Goal: Find contact information: Find contact information

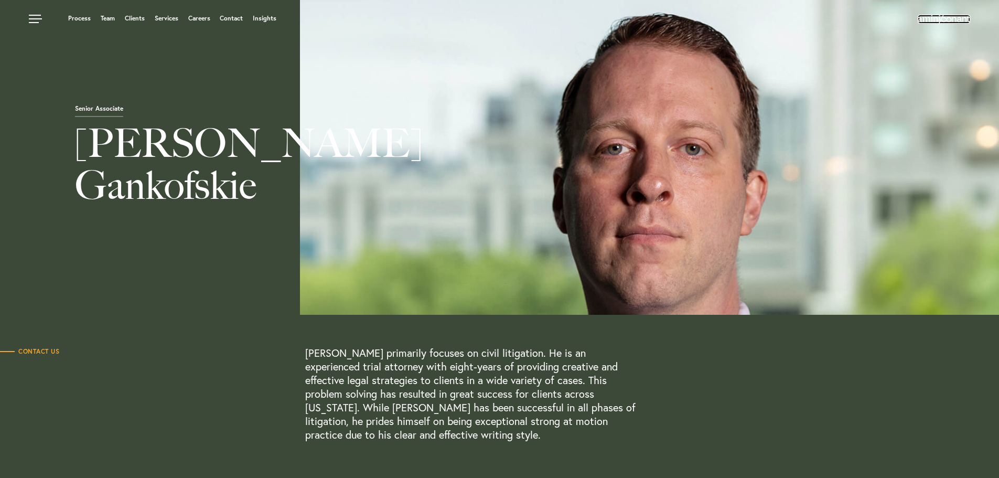
click at [950, 19] on img at bounding box center [944, 19] width 52 height 8
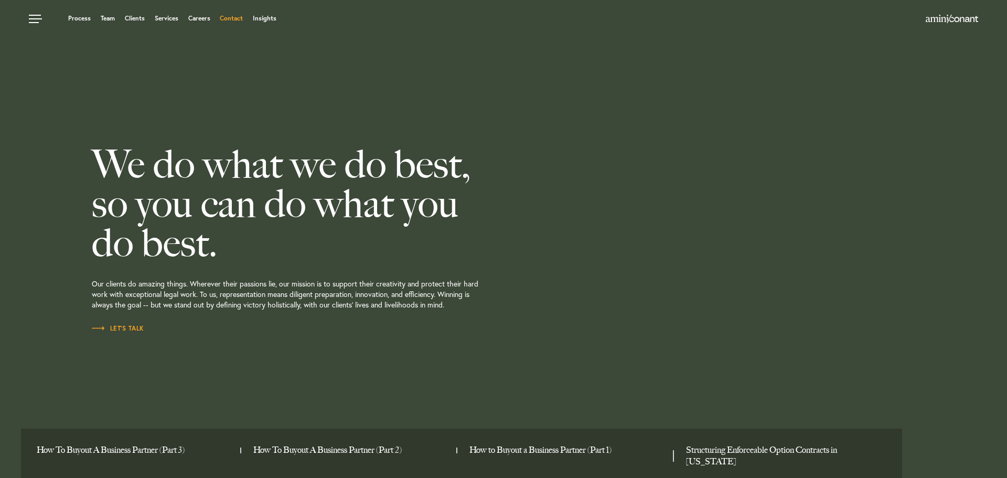
click at [235, 20] on link "Contact" at bounding box center [231, 18] width 23 height 6
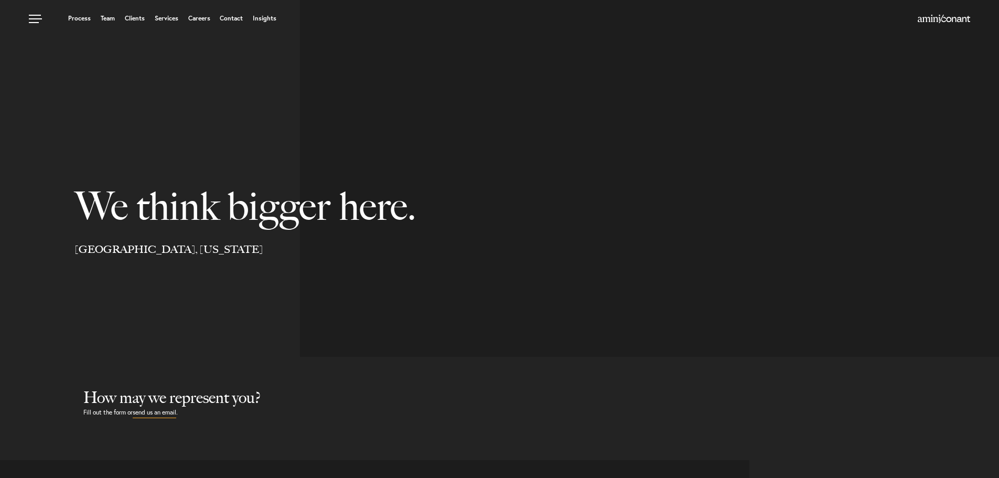
select select "Austin"
select select "Business and Civil Litigation"
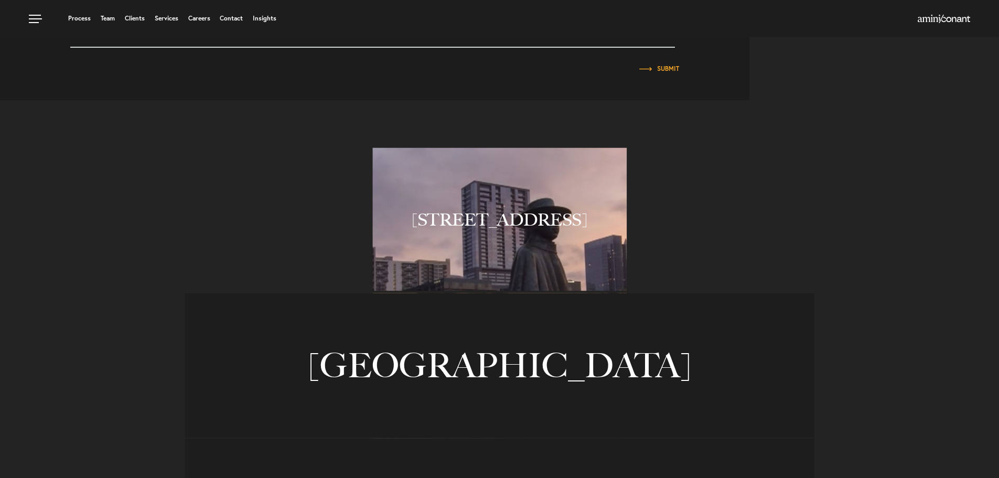
scroll to position [682, 0]
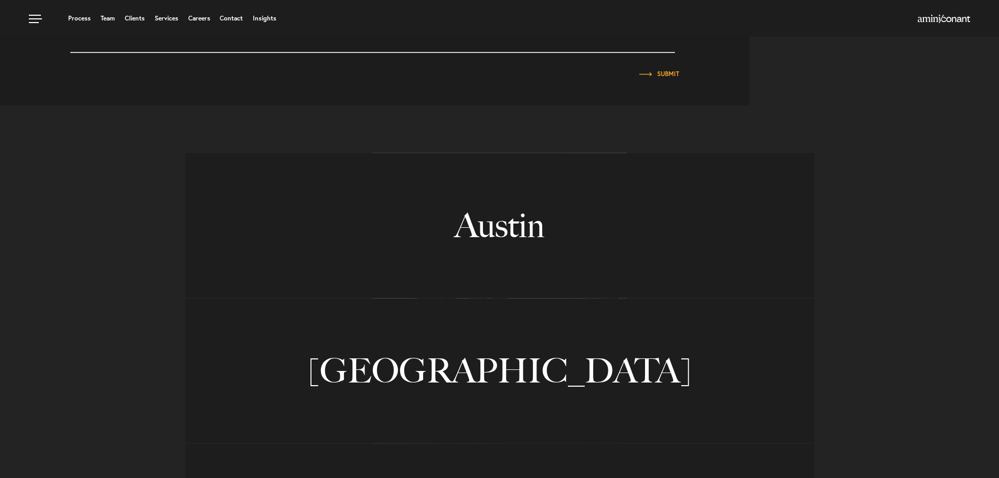
click at [525, 228] on link "Austin" at bounding box center [499, 225] width 629 height 144
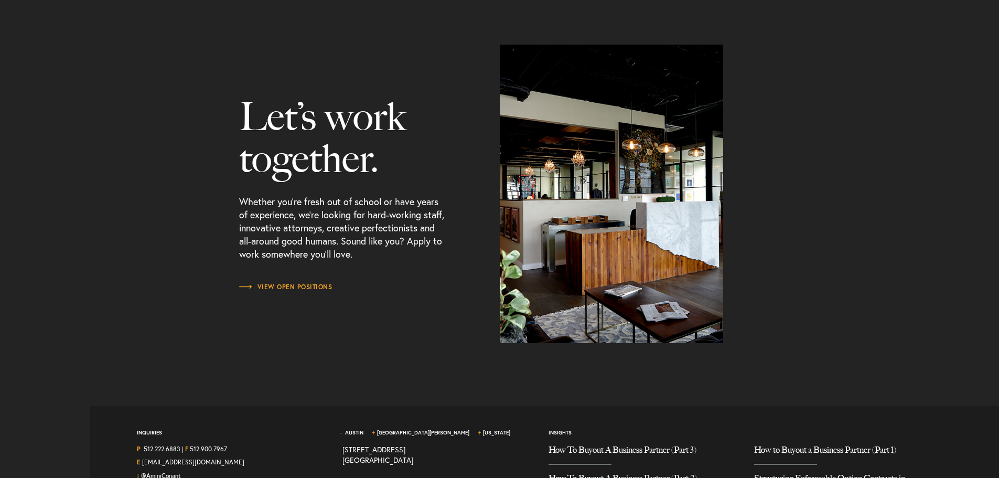
scroll to position [1345, 0]
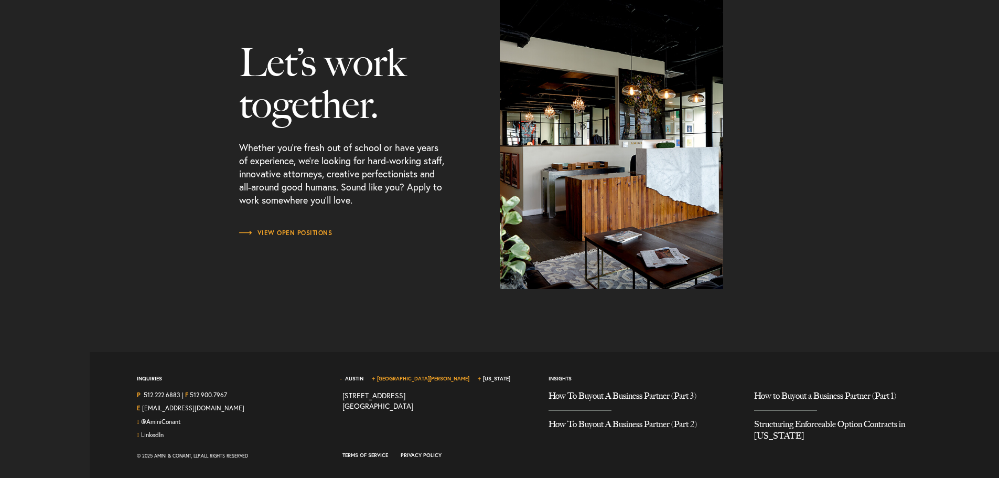
click at [399, 378] on link "[GEOGRAPHIC_DATA][PERSON_NAME]" at bounding box center [423, 378] width 92 height 7
click at [352, 378] on link "Austin" at bounding box center [354, 378] width 18 height 7
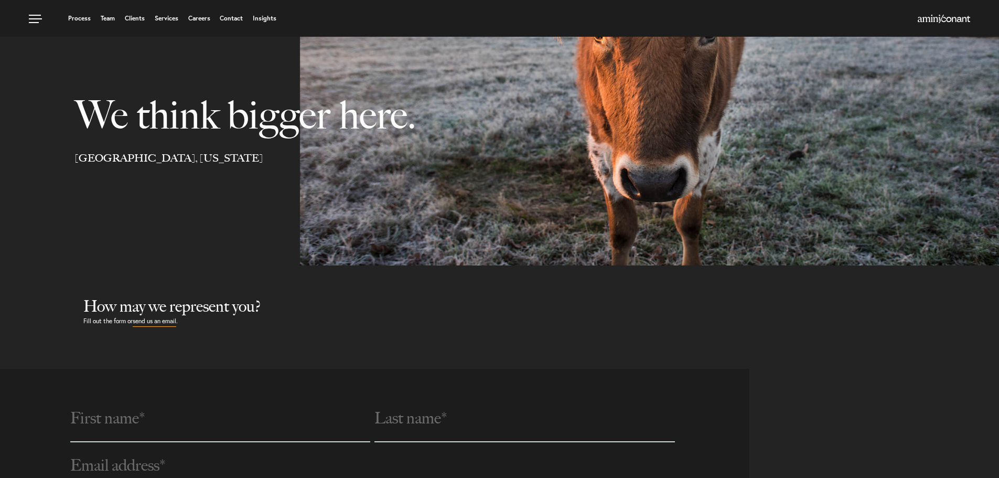
scroll to position [0, 0]
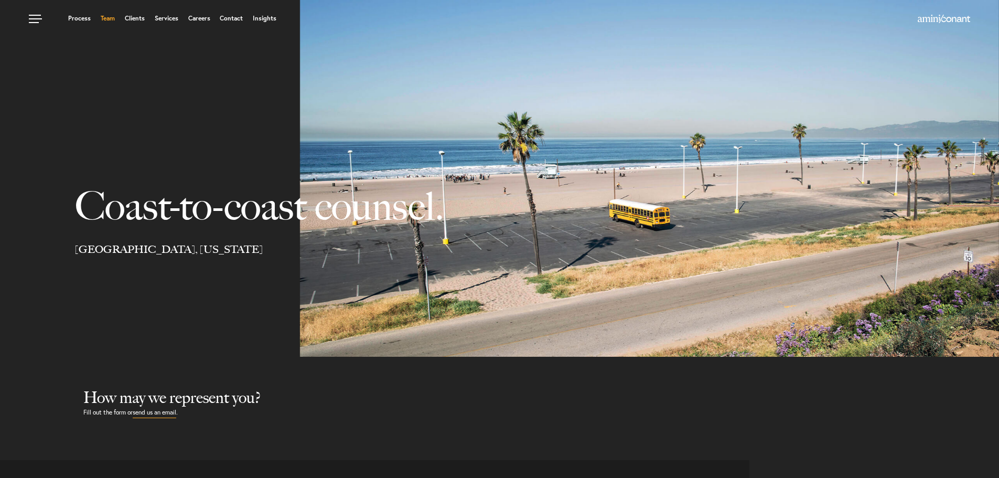
click at [106, 21] on link "Team" at bounding box center [108, 18] width 14 height 6
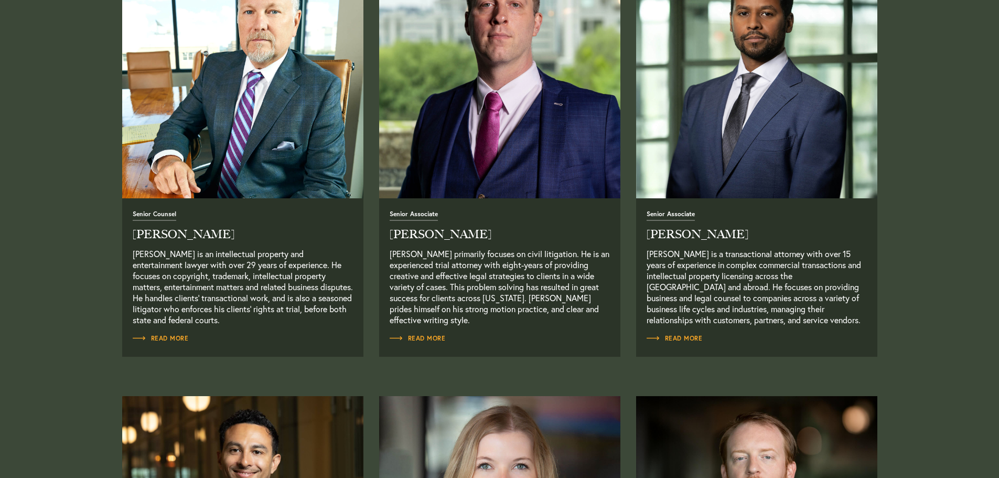
scroll to position [944, 0]
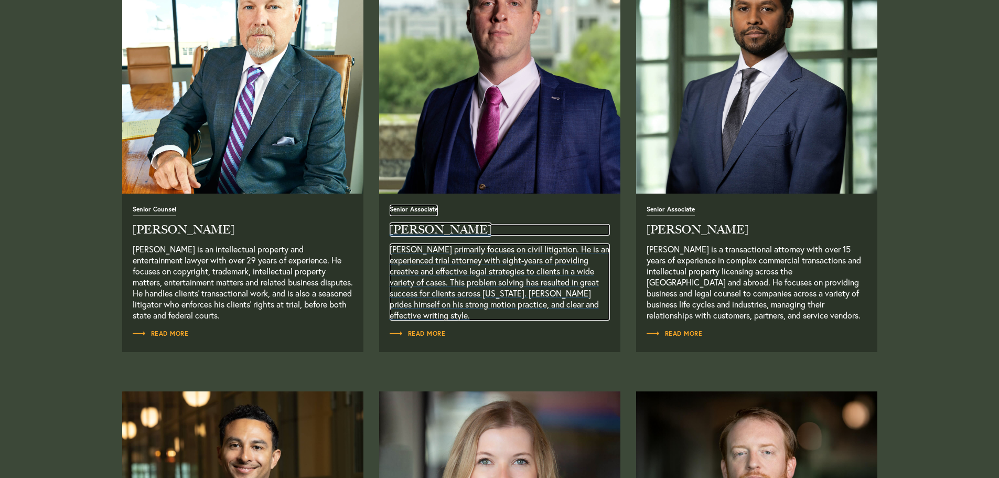
click at [474, 264] on p "Aaron Gankofskie primarily focuses on civil litigation. He is an experienced tr…" at bounding box center [500, 281] width 220 height 77
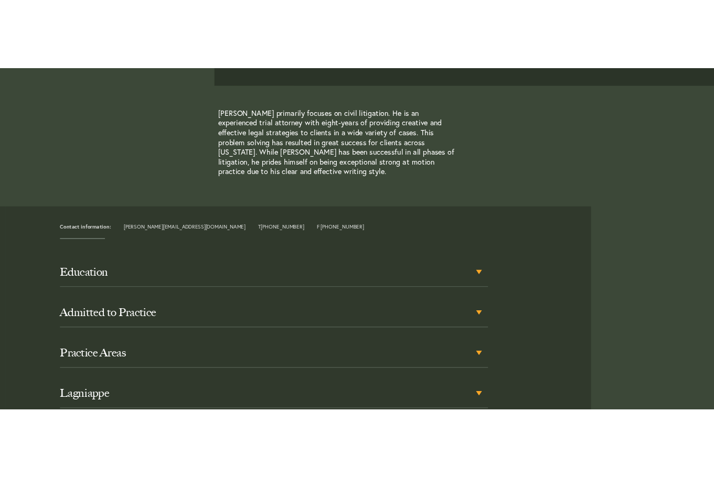
scroll to position [367, 0]
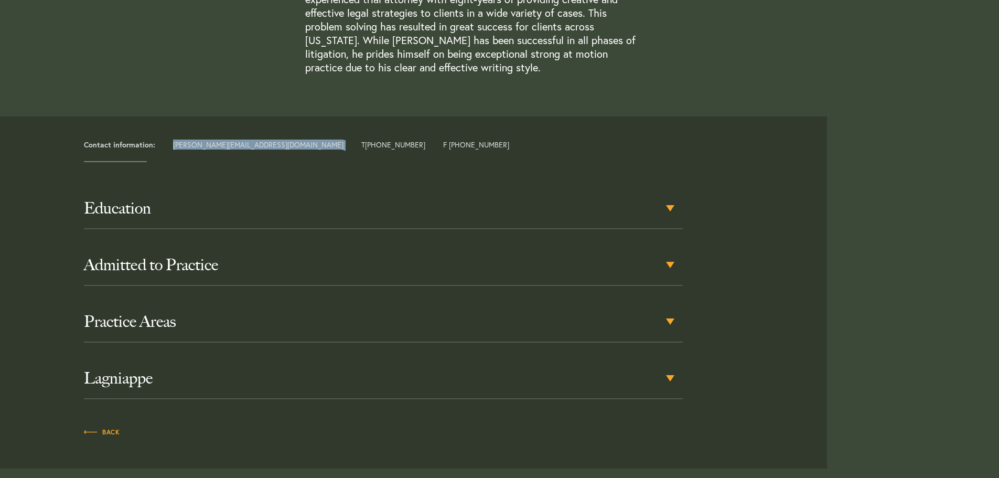
drag, startPoint x: 255, startPoint y: 148, endPoint x: 171, endPoint y: 151, distance: 83.9
click at [171, 151] on article "Contact information: aaron@aminiconant.com T +1 512 222 6883 F +1 512 900 7967" at bounding box center [417, 138] width 819 height 45
copy div "aaron@aminiconant.com"
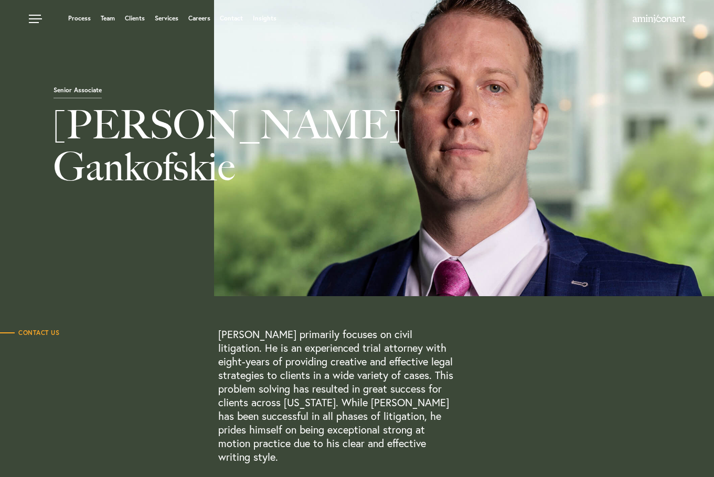
scroll to position [0, 0]
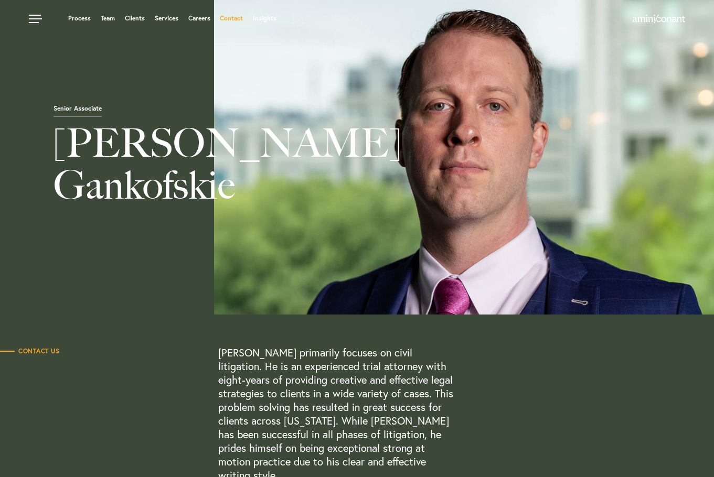
click at [238, 14] on ul "Process Team Clients Services Careers Contact Insights" at bounding box center [273, 18] width 488 height 10
click at [235, 18] on link "Contact" at bounding box center [231, 18] width 23 height 6
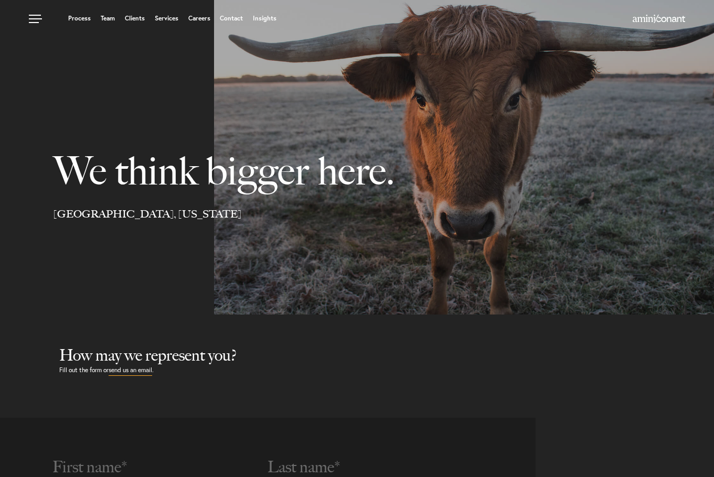
select select "Austin"
select select "Business and Civil Litigation"
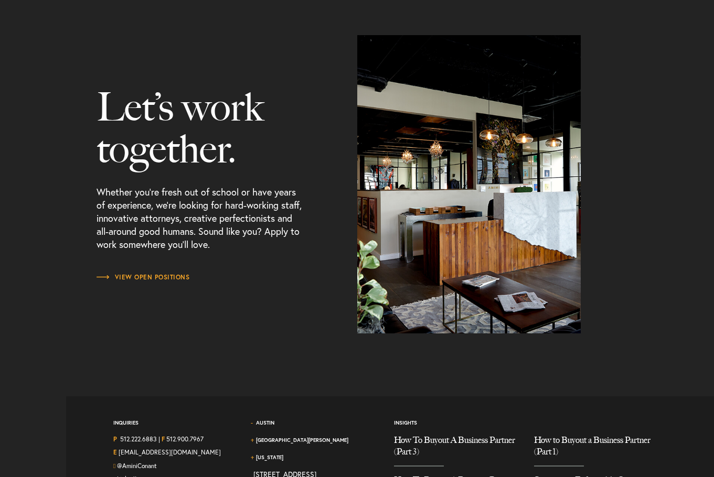
scroll to position [1321, 0]
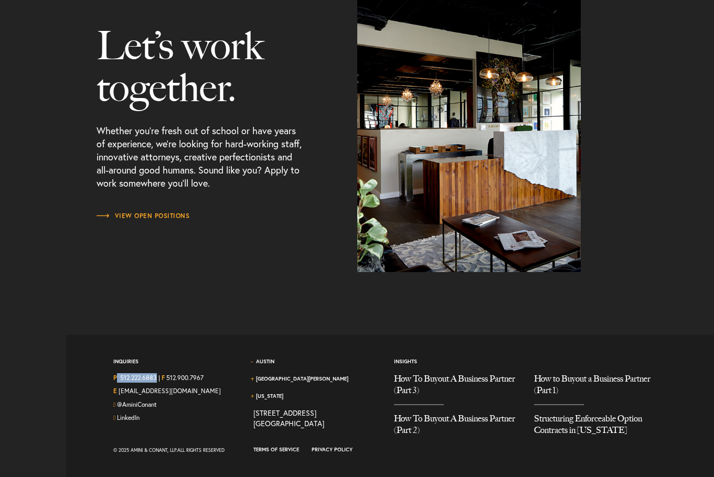
drag, startPoint x: 117, startPoint y: 380, endPoint x: 157, endPoint y: 382, distance: 39.4
click at [157, 382] on div "P 512.222.6883 | F 512.900.7967" at bounding box center [175, 380] width 125 height 14
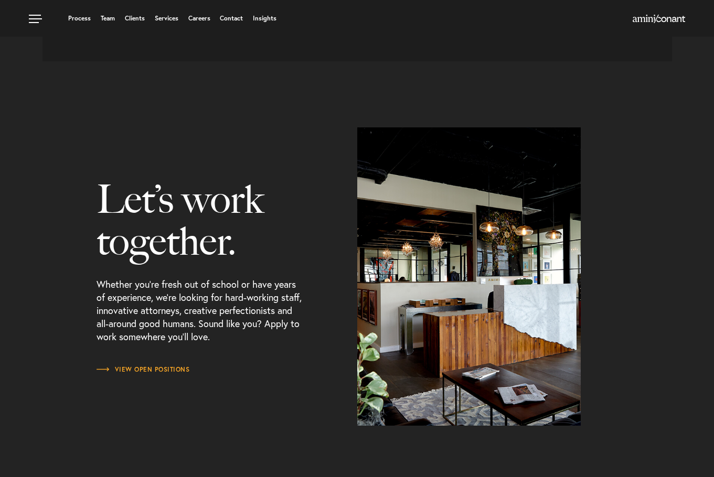
scroll to position [1164, 0]
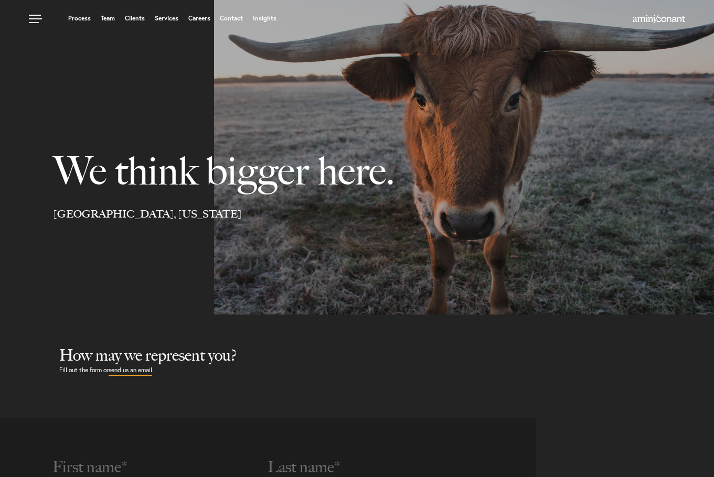
select select "Austin"
select select "Business and Civil Litigation"
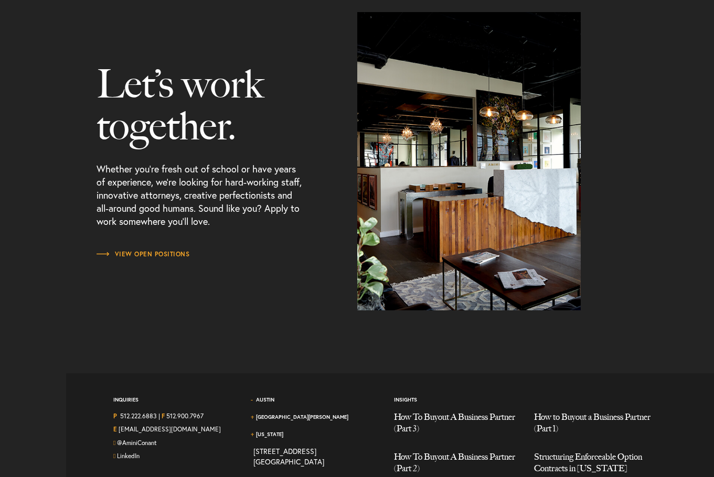
scroll to position [1321, 0]
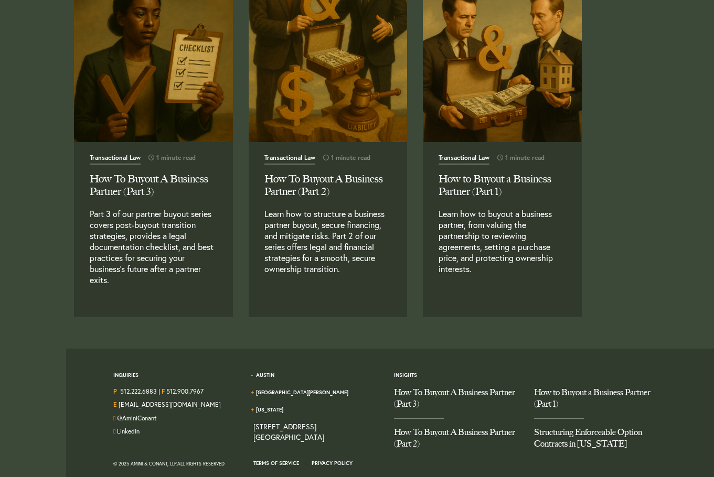
scroll to position [931, 0]
